Goal: Navigation & Orientation: Understand site structure

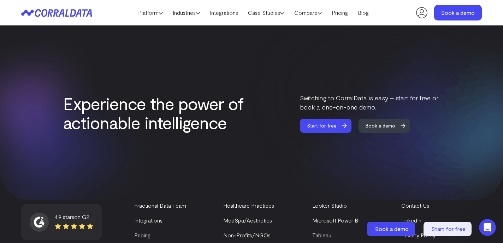
scroll to position [3083, 0]
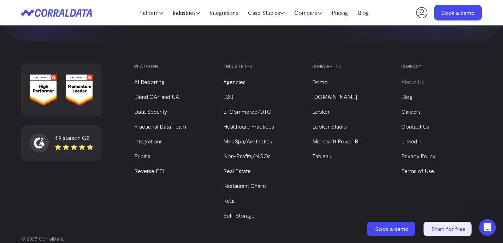
click at [419, 78] on link "About Us" at bounding box center [413, 81] width 23 height 7
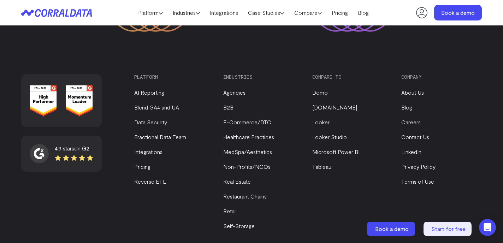
scroll to position [1024, 0]
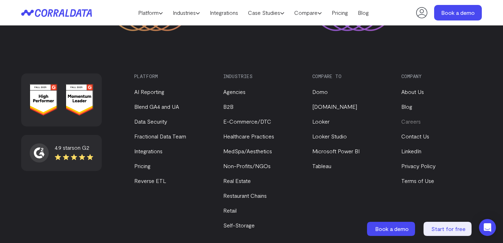
click at [411, 118] on link "Careers" at bounding box center [411, 121] width 19 height 7
click at [428, 133] on link "Contact Us" at bounding box center [416, 136] width 28 height 7
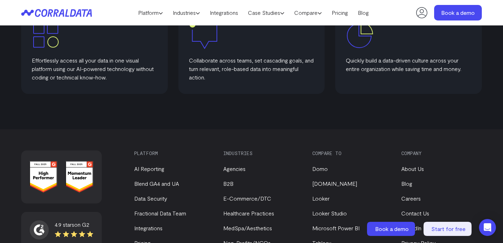
scroll to position [525, 0]
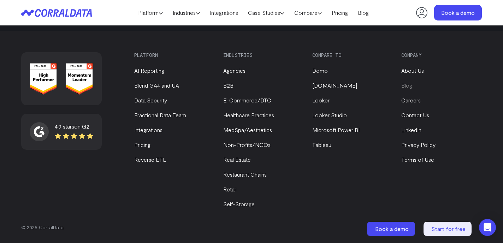
click at [405, 85] on link "Blog" at bounding box center [407, 85] width 11 height 7
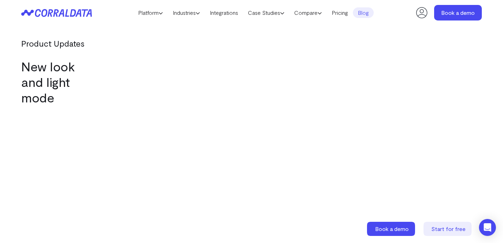
scroll to position [2343, 0]
